Goal: Check status

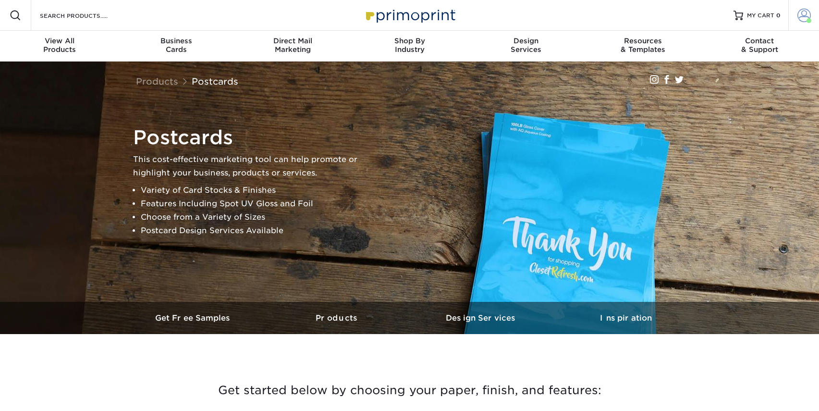
click at [802, 17] on span at bounding box center [803, 15] width 13 height 13
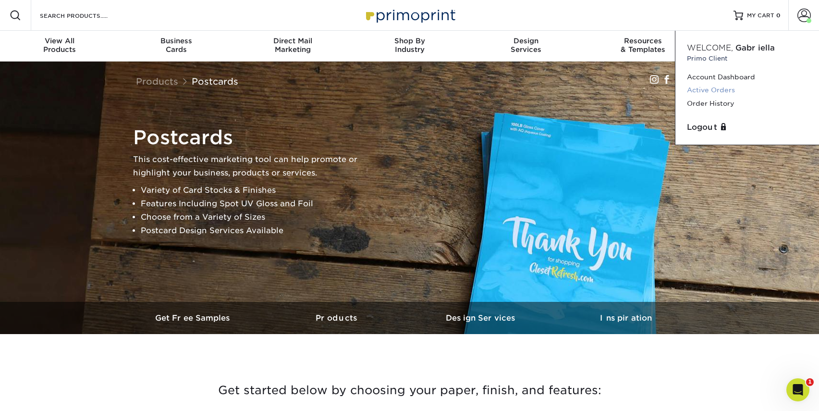
click at [721, 89] on link "Active Orders" at bounding box center [747, 90] width 121 height 13
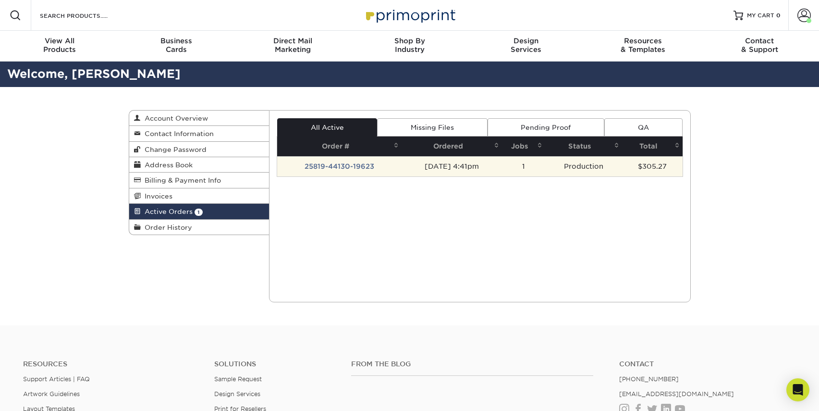
click at [333, 167] on td "25819-44130-19623" at bounding box center [339, 166] width 124 height 20
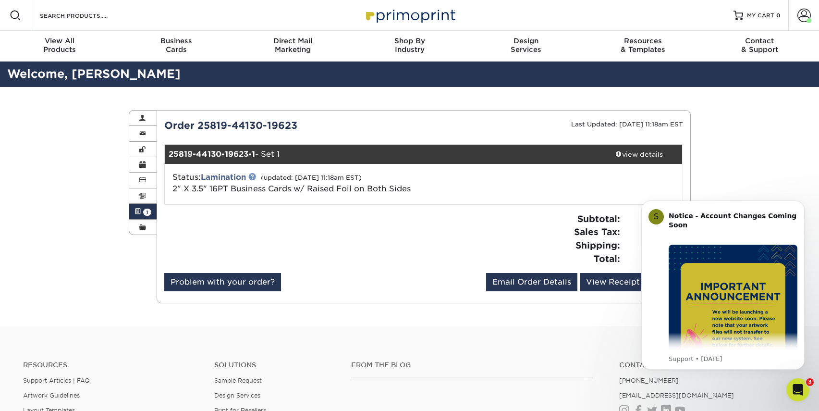
click at [256, 175] on link at bounding box center [252, 176] width 8 height 8
